Goal: Task Accomplishment & Management: Manage account settings

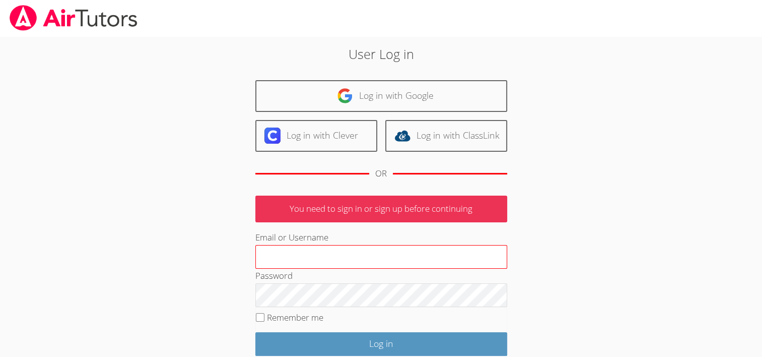
click at [280, 255] on input "Email or Username" at bounding box center [381, 257] width 252 height 24
click at [300, 257] on input "Email or Username" at bounding box center [381, 257] width 252 height 24
type input "[EMAIL_ADDRESS][DOMAIN_NAME]"
click at [258, 313] on input "Remember me" at bounding box center [260, 317] width 9 height 9
checkbox input "true"
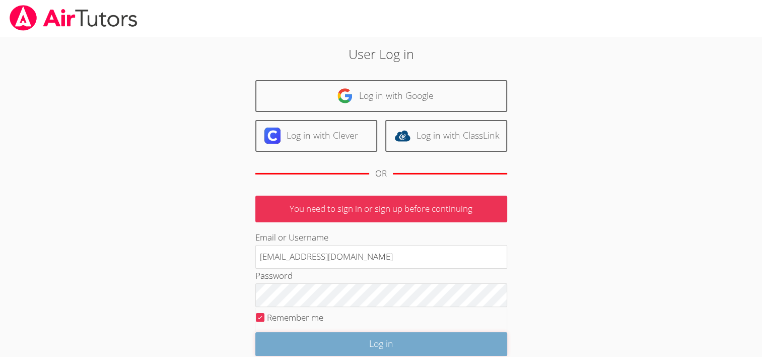
click at [357, 342] on input "Log in" at bounding box center [381, 344] width 252 height 24
click at [348, 346] on input "Log in" at bounding box center [381, 344] width 252 height 24
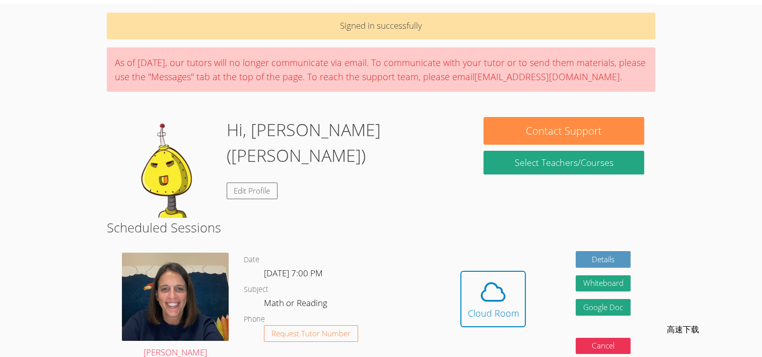
scroll to position [50, 0]
